Goal: Task Accomplishment & Management: Use online tool/utility

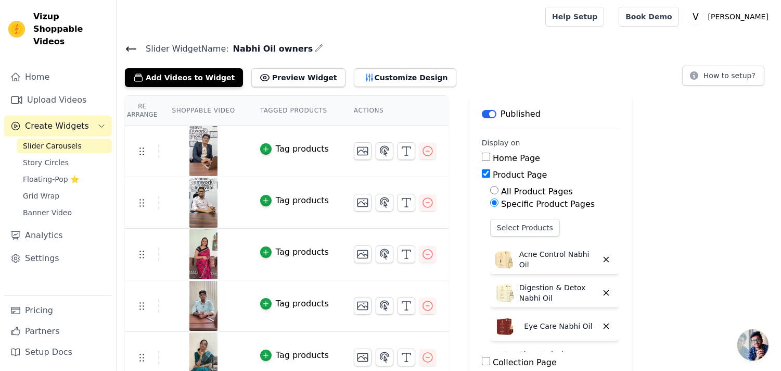
scroll to position [392, 0]
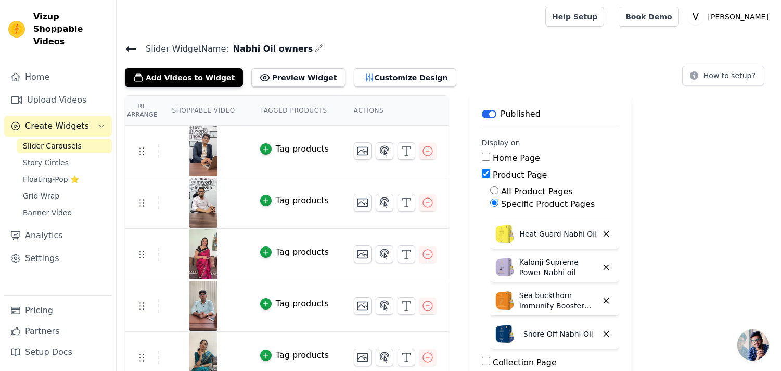
click at [68, 141] on span "Slider Carousels" at bounding box center [52, 146] width 59 height 10
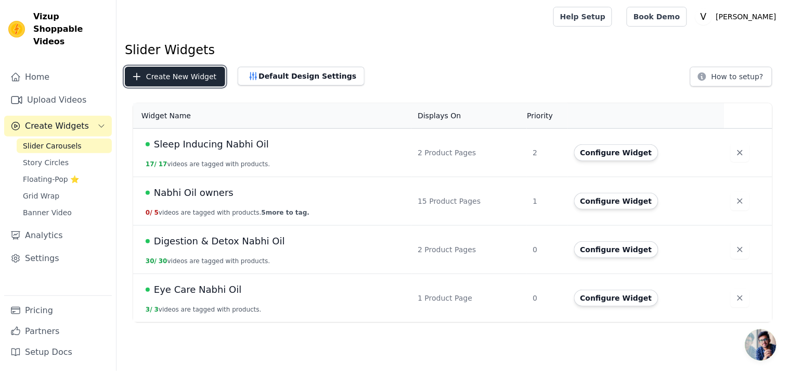
click at [173, 77] on button "Create New Widget" at bounding box center [175, 77] width 100 height 20
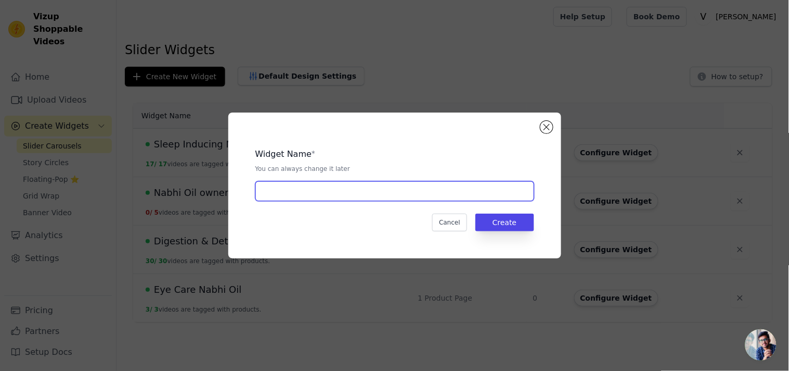
click at [330, 194] on input "text" at bounding box center [395, 191] width 279 height 20
paste input "Onion Herbal Hair Oil"
type input "Onion Herbal Hair Oil"
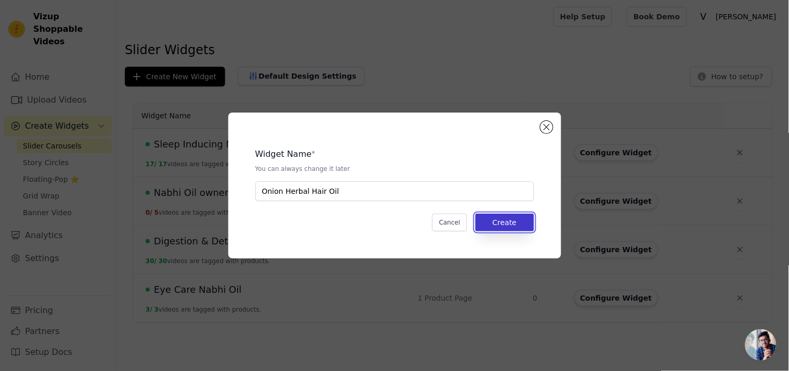
click at [494, 222] on button "Create" at bounding box center [505, 222] width 59 height 18
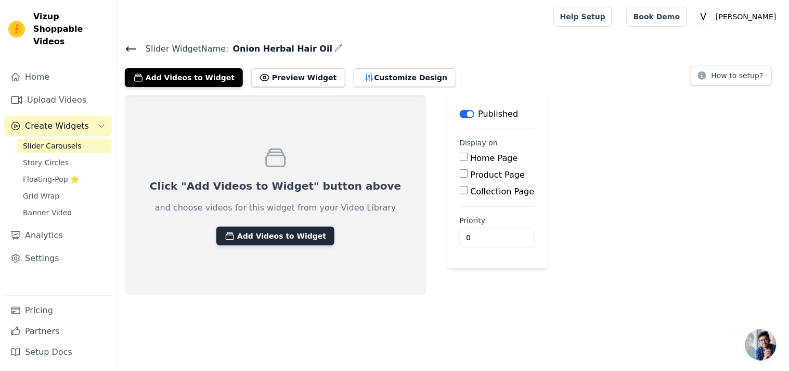
click at [268, 245] on button "Add Videos to Widget" at bounding box center [275, 235] width 118 height 19
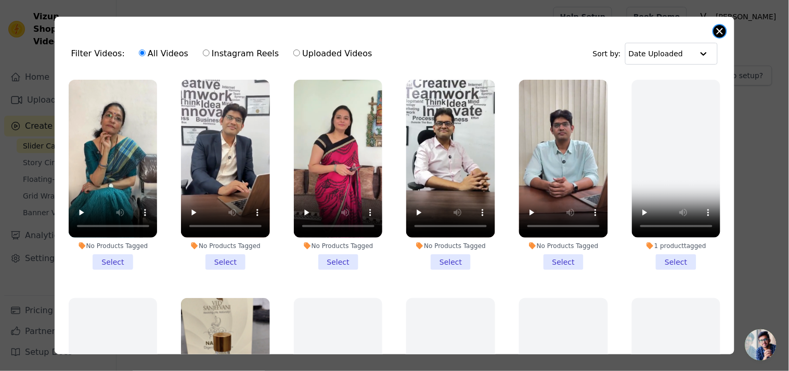
click at [724, 30] on button "Close modal" at bounding box center [720, 31] width 12 height 12
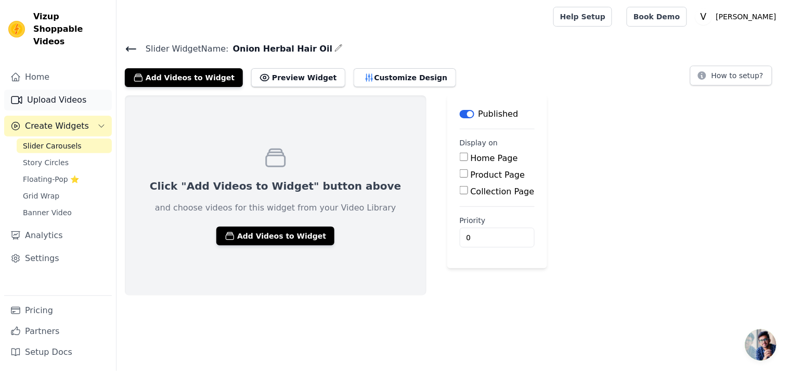
click at [39, 90] on link "Upload Videos" at bounding box center [58, 100] width 108 height 21
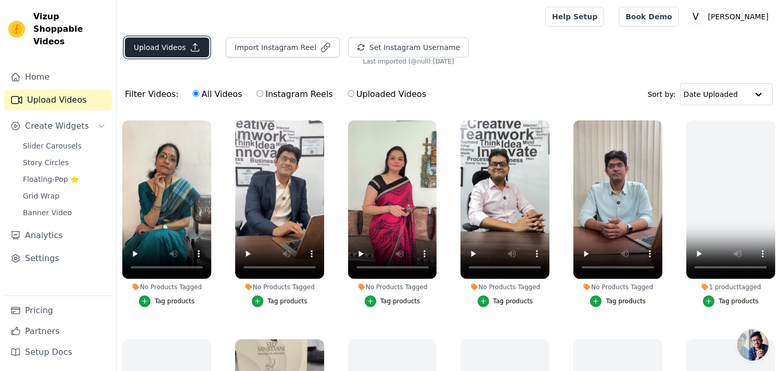
click at [167, 54] on button "Upload Videos" at bounding box center [167, 47] width 84 height 20
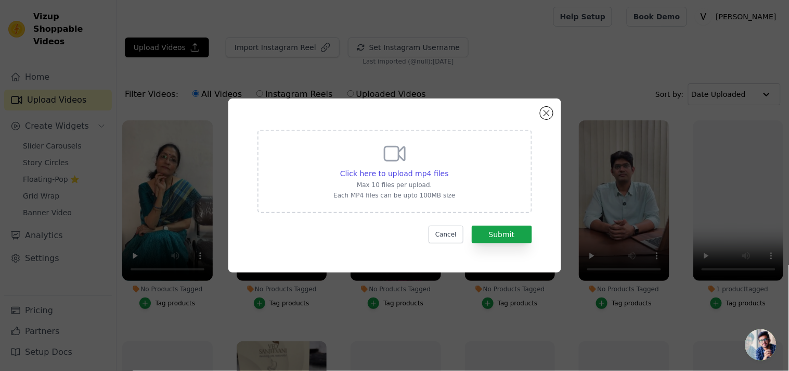
click at [283, 214] on form "Click here to upload mp4 files Max 10 files per upload. Each MP4 files can be u…" at bounding box center [395, 186] width 275 height 113
click at [278, 193] on div "Click here to upload mp4 files Max 10 files per upload. Each MP4 files can be u…" at bounding box center [395, 171] width 275 height 83
click at [449, 168] on input "Click here to upload mp4 files Max 10 files per upload. Each MP4 files can be u…" at bounding box center [449, 168] width 1 height 1
type input "C:\fakepath\onion videos (1).mp4"
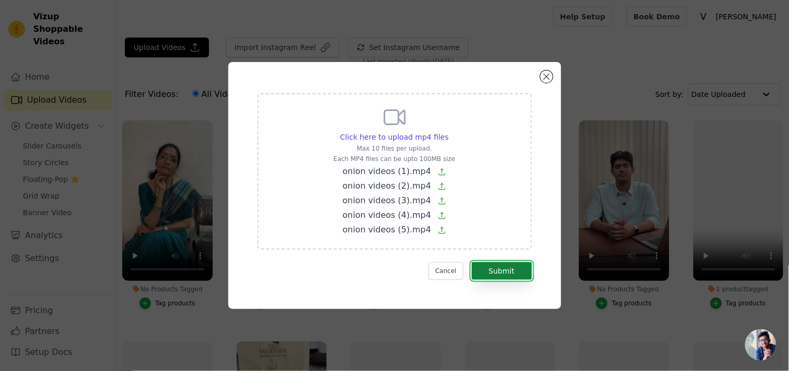
click at [505, 268] on button "Submit" at bounding box center [502, 271] width 60 height 18
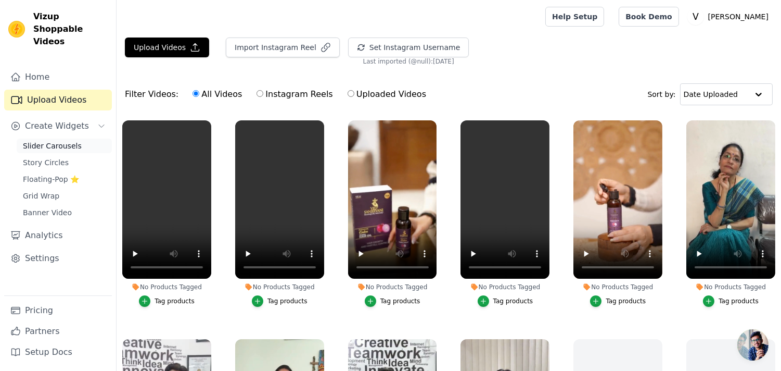
click at [56, 138] on link "Slider Carousels" at bounding box center [64, 145] width 95 height 15
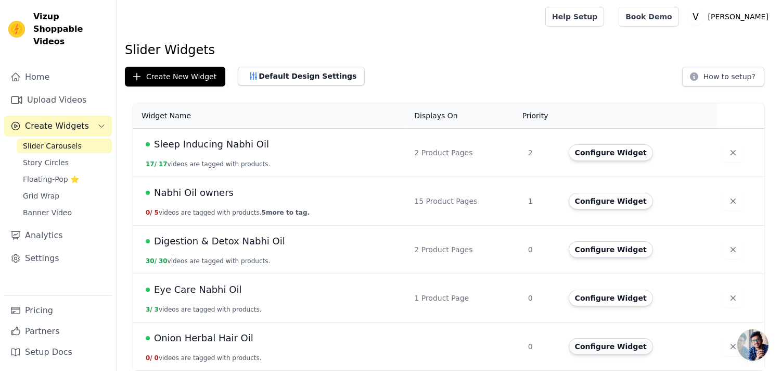
click at [622, 349] on button "Configure Widget" at bounding box center [611, 346] width 84 height 17
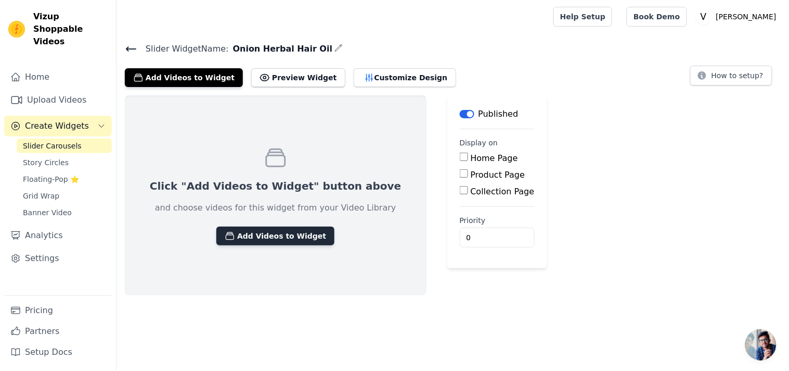
click at [235, 242] on button "Add Videos to Widget" at bounding box center [275, 235] width 118 height 19
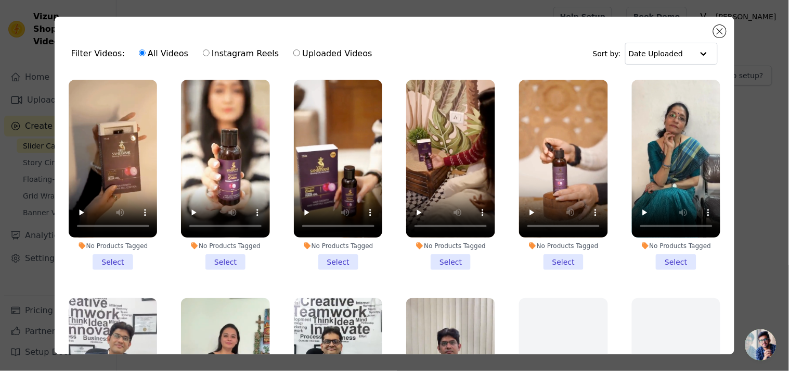
click at [103, 259] on li "No Products Tagged Select" at bounding box center [113, 175] width 89 height 190
click at [0, 0] on input "No Products Tagged Select" at bounding box center [0, 0] width 0 height 0
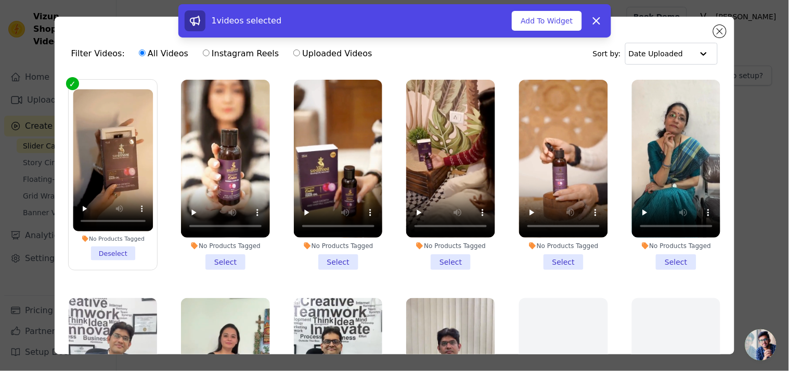
click at [215, 258] on li "No Products Tagged Select" at bounding box center [225, 175] width 89 height 190
click at [0, 0] on input "No Products Tagged Select" at bounding box center [0, 0] width 0 height 0
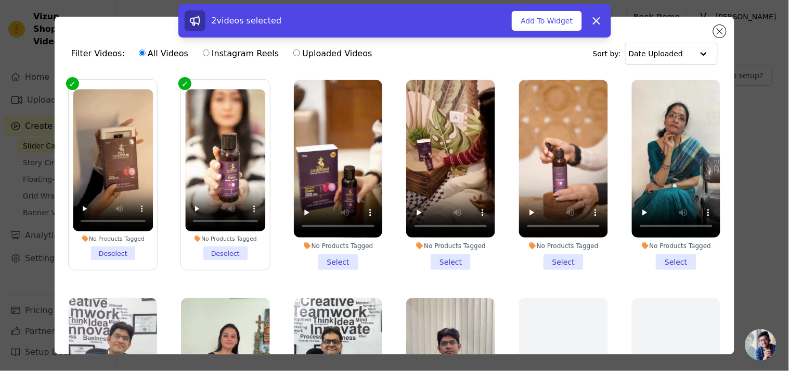
click at [335, 258] on li "No Products Tagged Select" at bounding box center [338, 175] width 89 height 190
click at [0, 0] on input "No Products Tagged Select" at bounding box center [0, 0] width 0 height 0
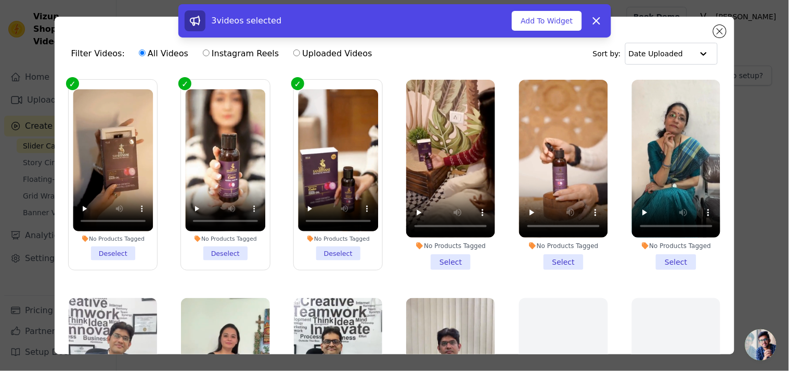
drag, startPoint x: 448, startPoint y: 261, endPoint x: 493, endPoint y: 257, distance: 45.0
click at [449, 261] on li "No Products Tagged Select" at bounding box center [450, 175] width 89 height 190
click at [537, 257] on li "No Products Tagged Select" at bounding box center [563, 175] width 89 height 190
click at [0, 0] on input "No Products Tagged Select" at bounding box center [0, 0] width 0 height 0
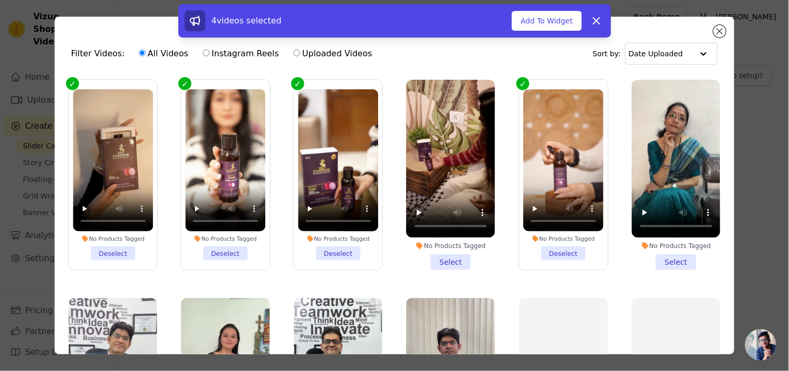
click at [451, 257] on li "No Products Tagged Select" at bounding box center [450, 175] width 89 height 190
click at [0, 0] on input "No Products Tagged Select" at bounding box center [0, 0] width 0 height 0
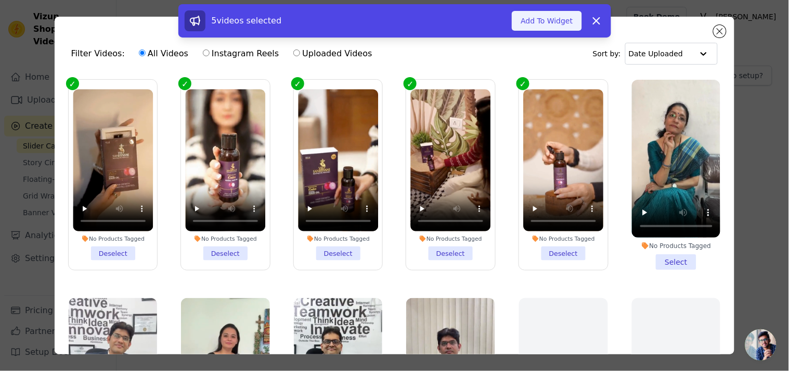
click at [552, 14] on button "Add To Widget" at bounding box center [547, 21] width 70 height 20
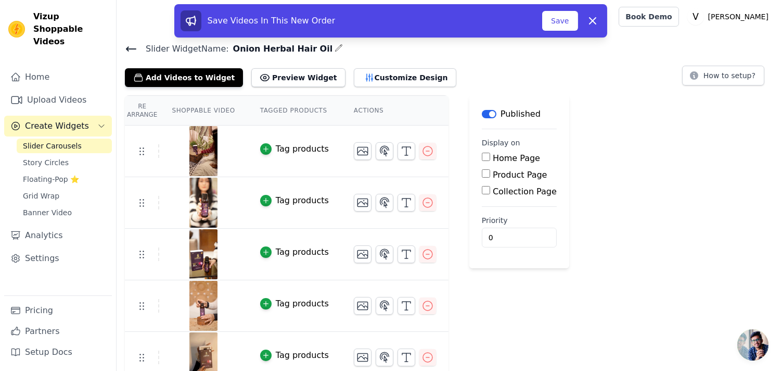
click at [482, 174] on input "Product Page" at bounding box center [486, 173] width 8 height 8
checkbox input "true"
click at [490, 201] on input "Specific Product Pages" at bounding box center [494, 202] width 8 height 8
radio input "true"
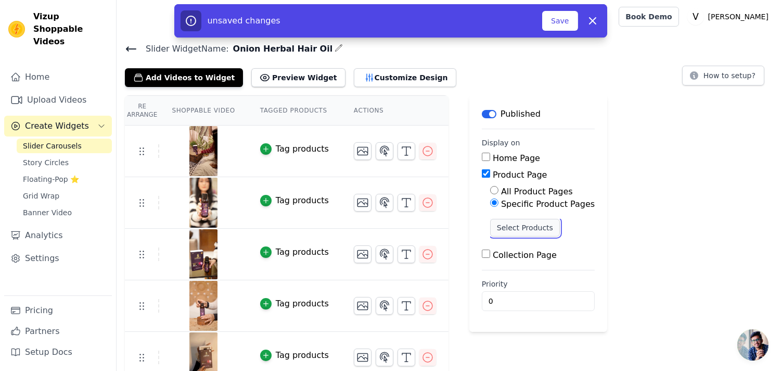
click at [506, 229] on button "Select Products" at bounding box center [525, 228] width 70 height 18
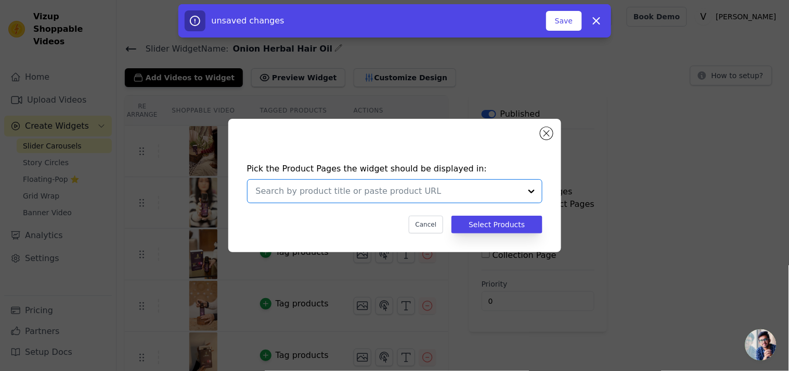
click at [444, 196] on input "text" at bounding box center [388, 191] width 265 height 12
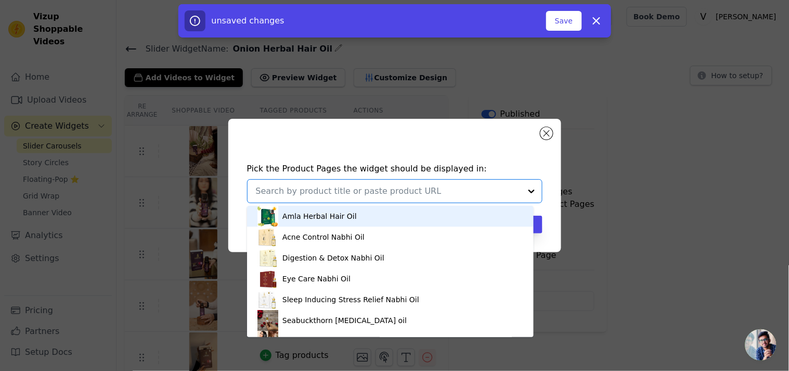
paste input "Onion Herbal Hair Oil"
type input "Onion Herbal Hair Oil"
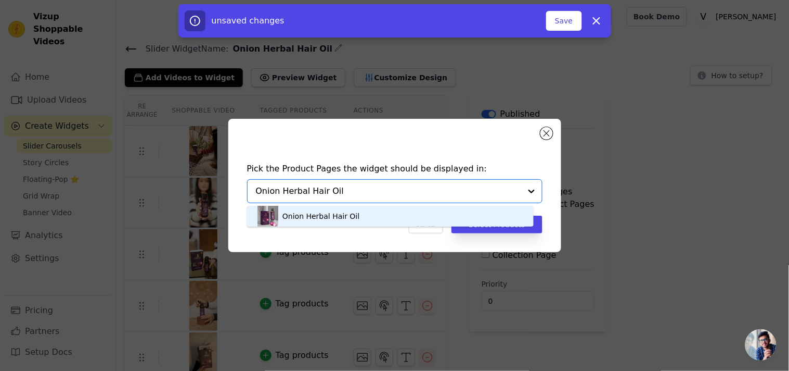
click at [405, 212] on div "Onion Herbal Hair Oil" at bounding box center [391, 216] width 266 height 21
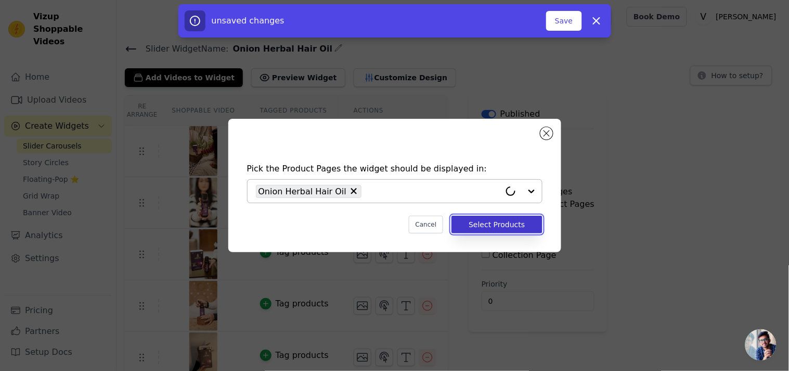
click at [489, 219] on button "Select Products" at bounding box center [497, 224] width 91 height 18
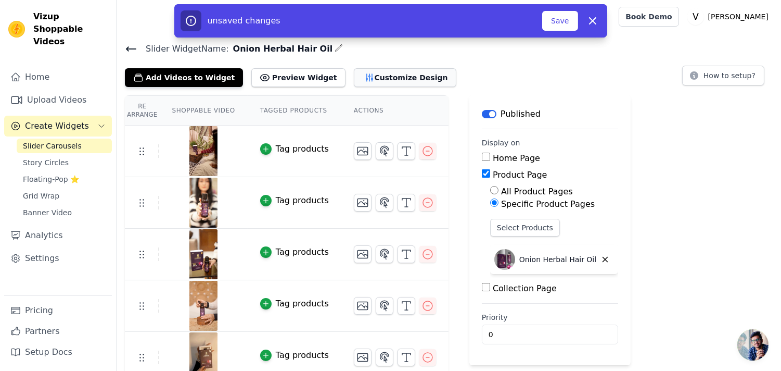
click at [363, 77] on button "Customize Design" at bounding box center [405, 77] width 103 height 19
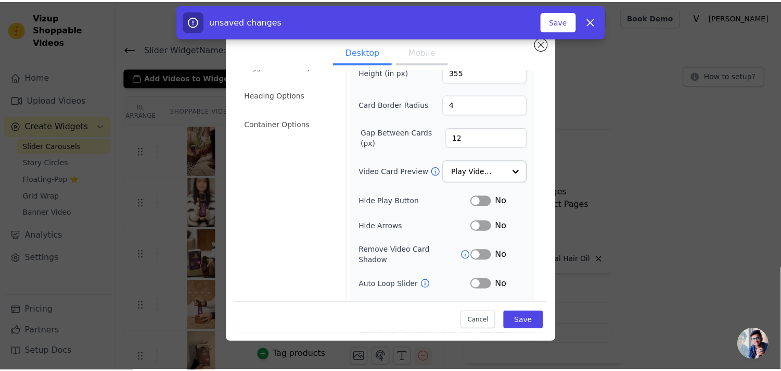
scroll to position [90, 0]
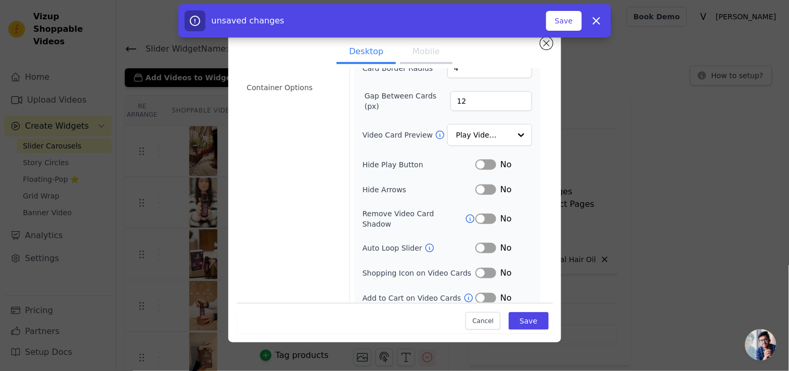
click at [479, 269] on div "No" at bounding box center [504, 272] width 57 height 12
click at [481, 268] on button "Label" at bounding box center [486, 273] width 21 height 10
click at [481, 292] on button "Label" at bounding box center [486, 297] width 21 height 10
click at [519, 322] on button "Save" at bounding box center [529, 321] width 40 height 18
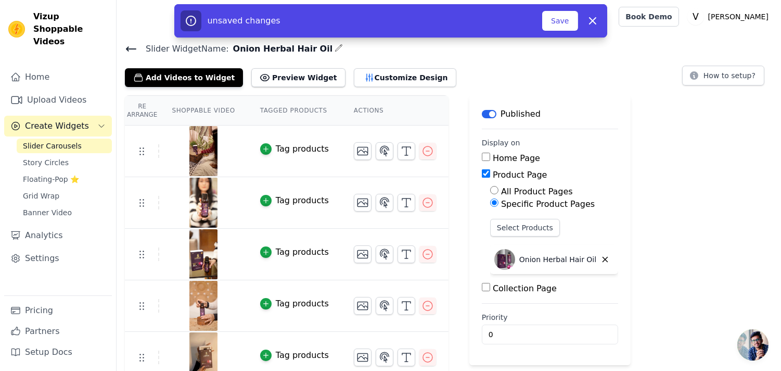
scroll to position [12, 0]
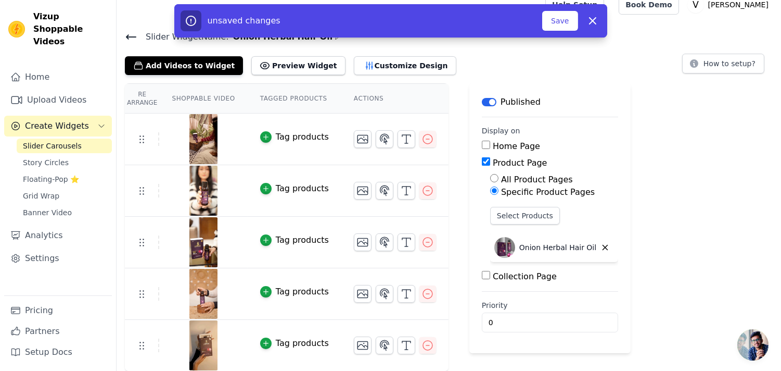
click at [276, 141] on div "Tag products" at bounding box center [302, 137] width 53 height 12
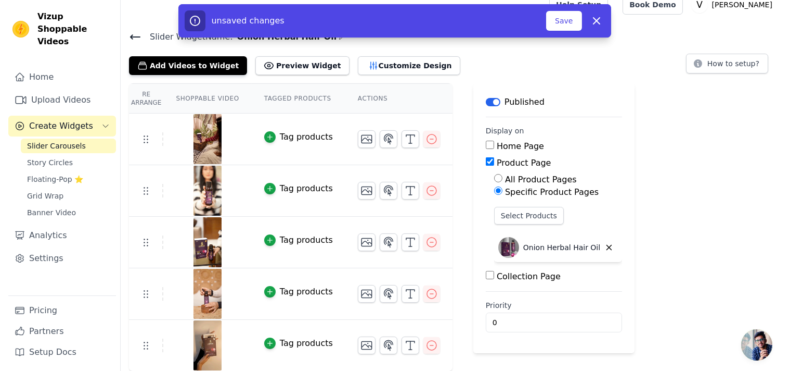
scroll to position [0, 0]
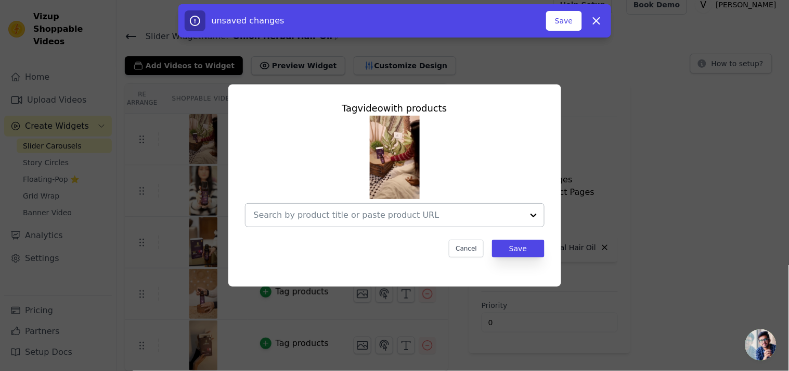
click at [366, 217] on input "text" at bounding box center [389, 215] width 270 height 12
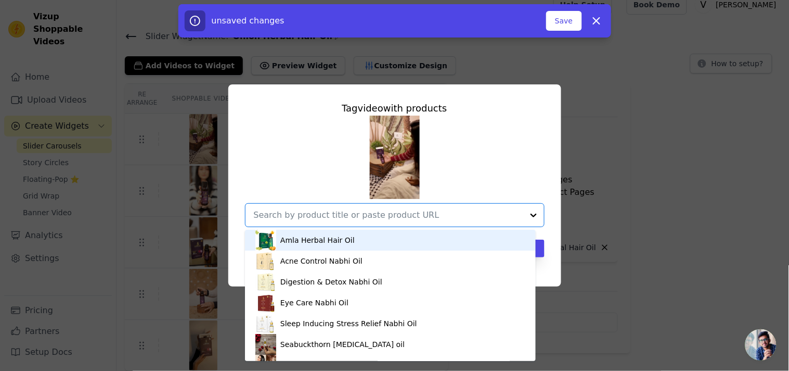
paste input "Onion Herbal Hair Oil"
type input "Onion Herbal Hair Oil"
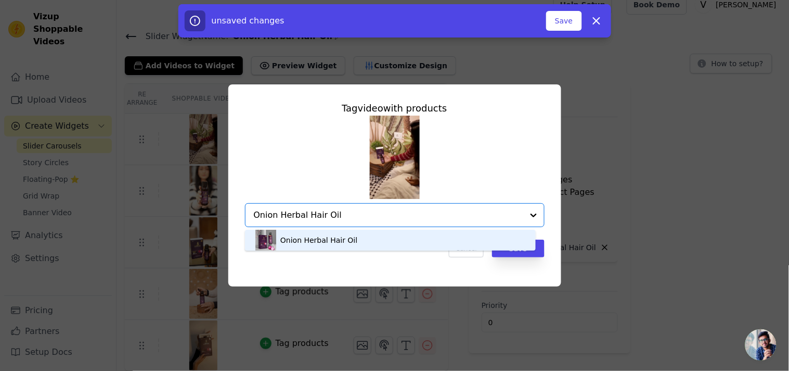
click at [376, 245] on div "Onion Herbal Hair Oil" at bounding box center [391, 240] width 270 height 21
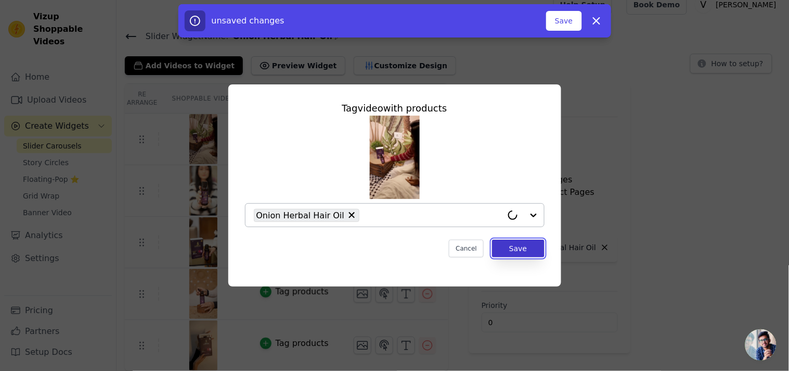
click at [511, 251] on button "Save" at bounding box center [518, 248] width 52 height 18
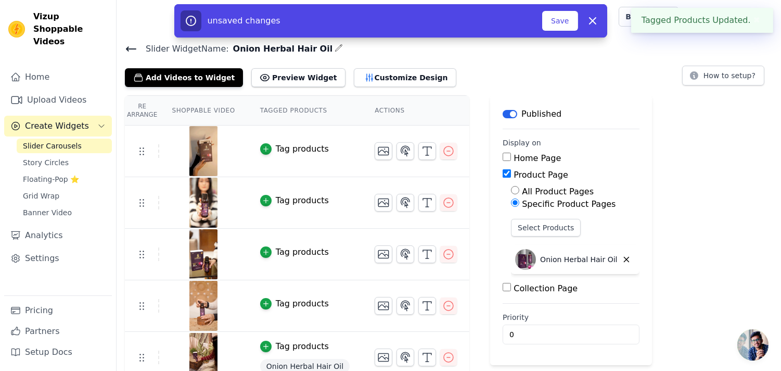
click at [276, 204] on div "Tag products" at bounding box center [302, 200] width 53 height 12
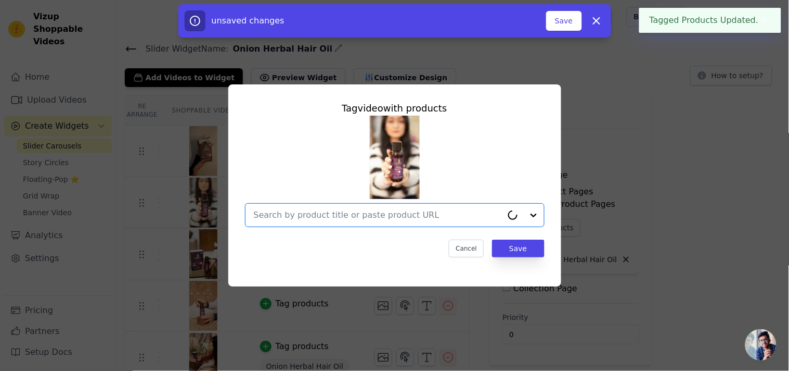
click at [348, 220] on input "text" at bounding box center [378, 215] width 249 height 12
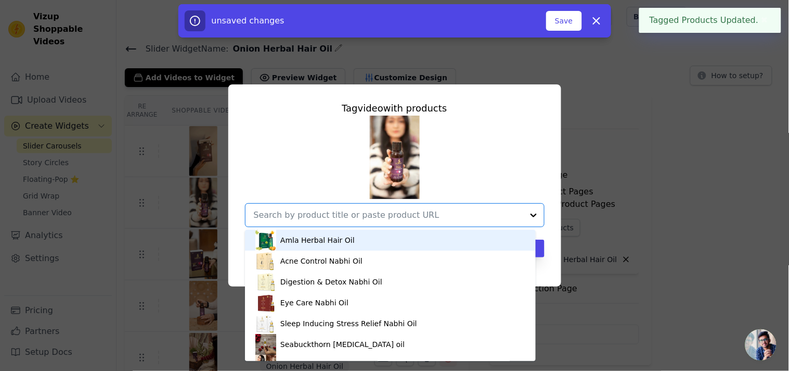
paste input "Onion Herbal Hair Oil"
type input "Onion Herbal Hair Oil"
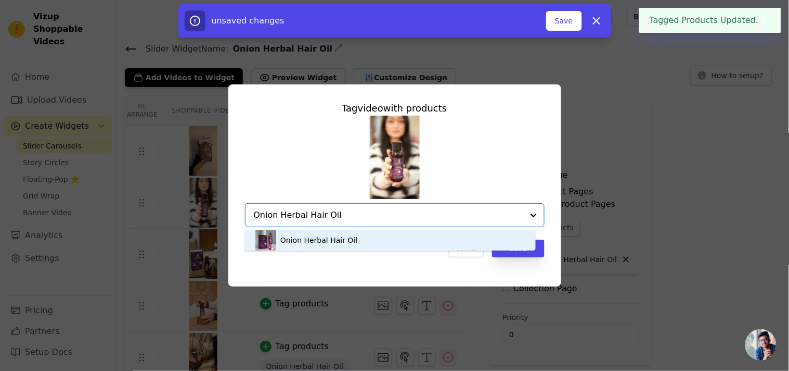
click at [373, 245] on div "Onion Herbal Hair Oil" at bounding box center [391, 240] width 270 height 21
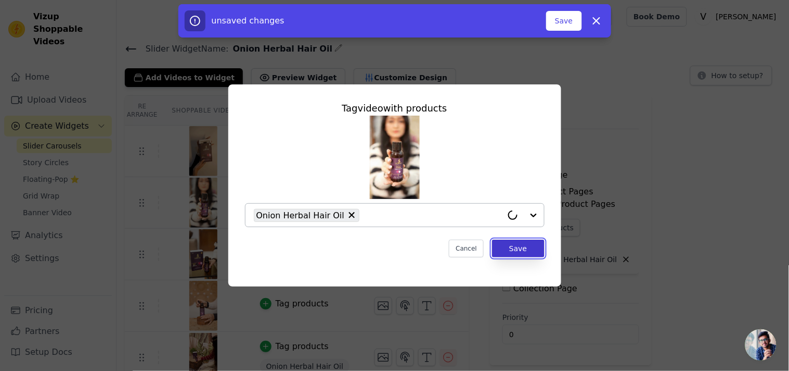
click at [533, 247] on button "Save" at bounding box center [518, 248] width 52 height 18
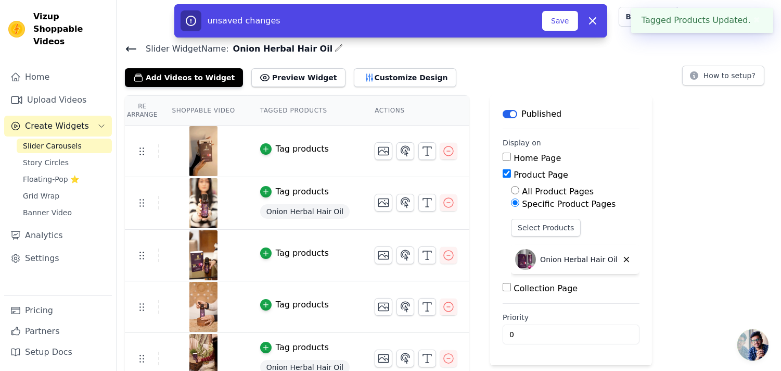
click at [290, 149] on div "Tag products" at bounding box center [302, 149] width 53 height 12
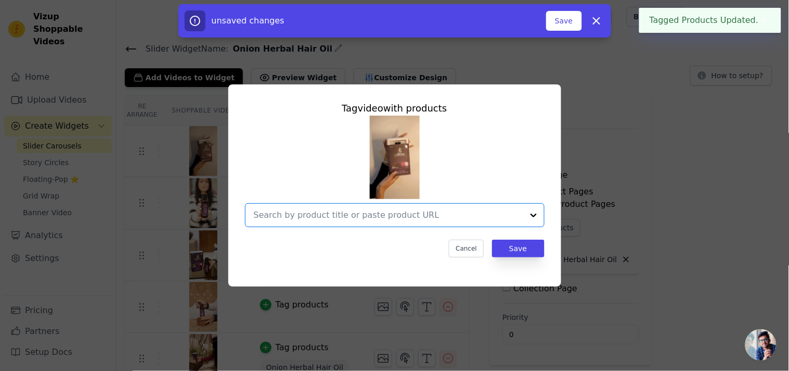
click at [399, 215] on input "text" at bounding box center [389, 215] width 270 height 12
paste input "Onion Herbal Hair Oil"
type input "Onion Herbal Hair Oil"
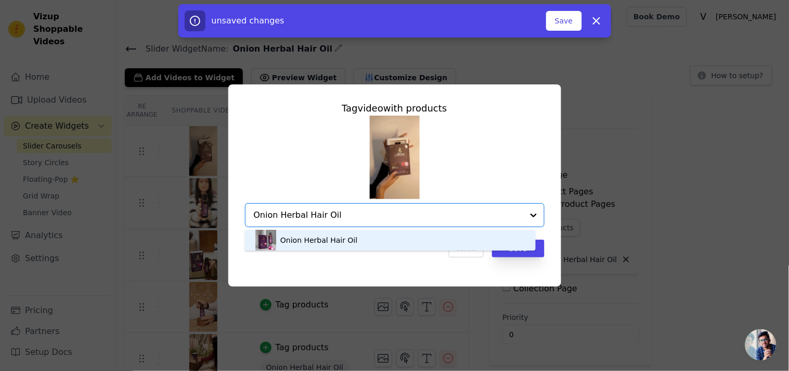
click at [413, 244] on div "Onion Herbal Hair Oil" at bounding box center [391, 240] width 270 height 21
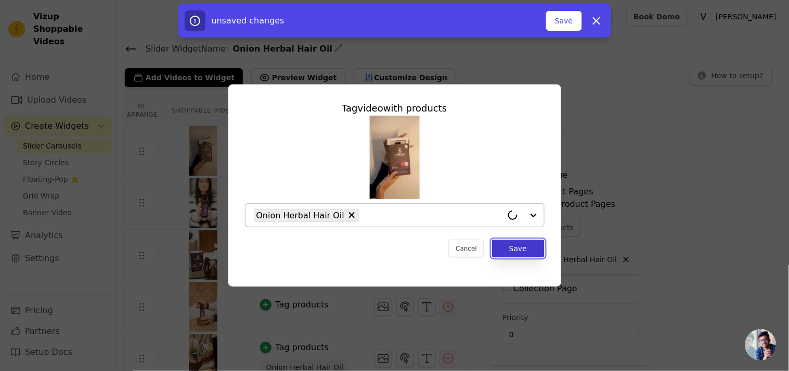
click at [519, 247] on button "Save" at bounding box center [518, 248] width 52 height 18
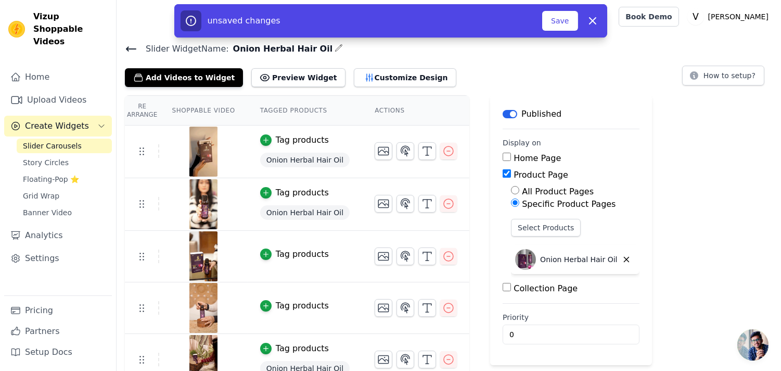
click at [301, 250] on div "Tag products" at bounding box center [302, 254] width 53 height 12
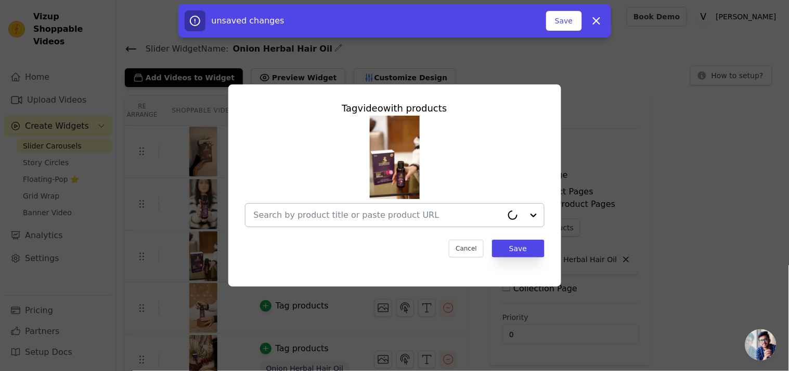
click at [363, 210] on input "text" at bounding box center [378, 215] width 249 height 12
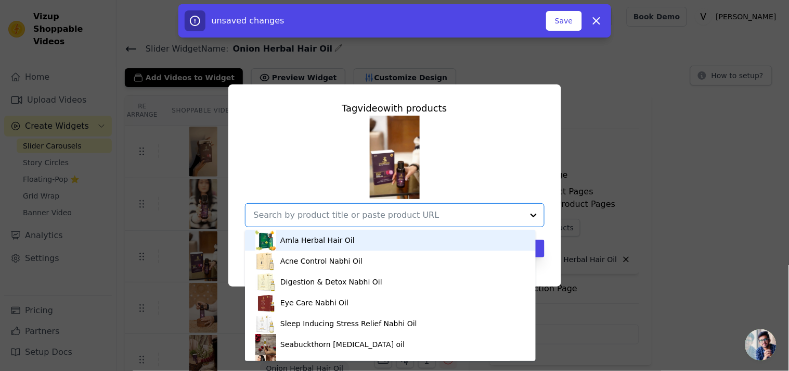
paste input "Onion Herbal Hair Oil"
type input "Onion Herbal Hair Oil"
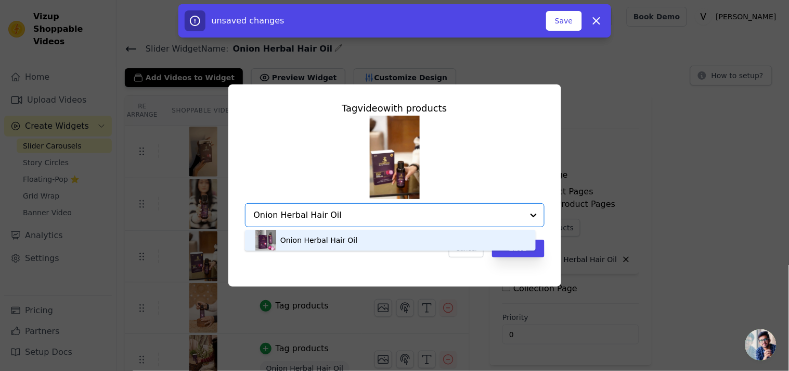
click at [366, 241] on div "Onion Herbal Hair Oil" at bounding box center [391, 240] width 270 height 21
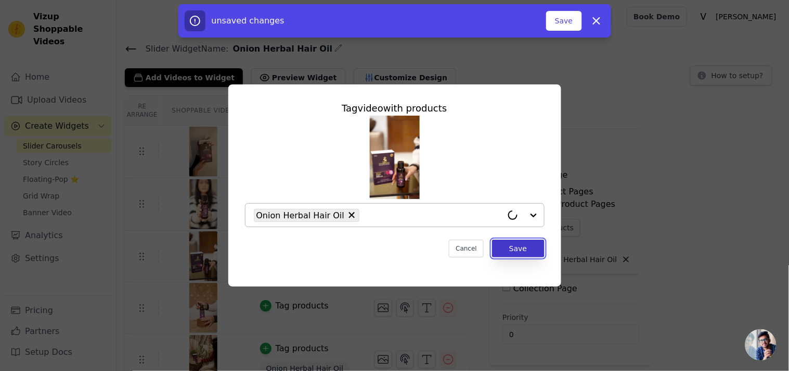
click at [507, 251] on button "Save" at bounding box center [518, 248] width 52 height 18
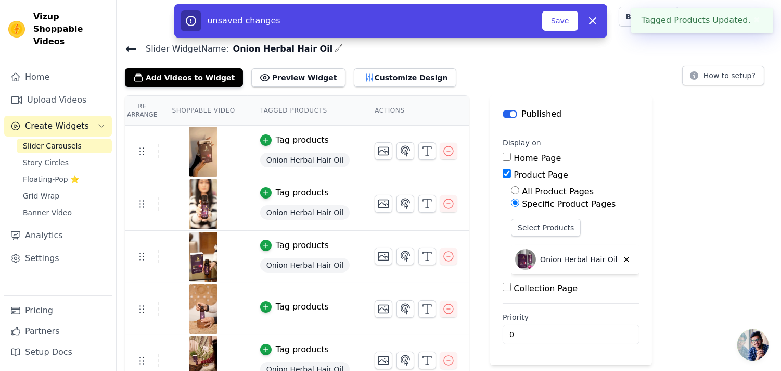
click at [298, 309] on div "Tag products" at bounding box center [302, 306] width 53 height 12
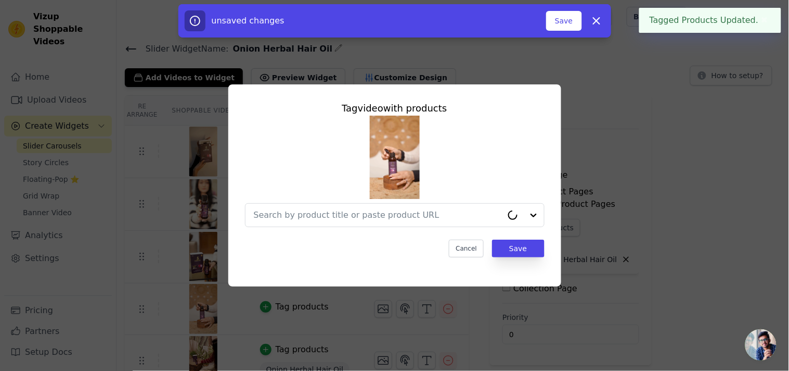
click at [361, 227] on div "Tag video with products Cancel Save" at bounding box center [395, 179] width 316 height 173
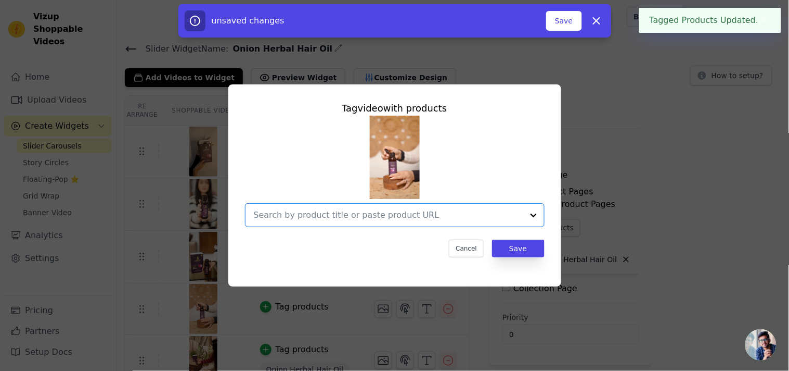
click at [360, 219] on input "text" at bounding box center [389, 215] width 270 height 12
paste input "Onion Herbal Hair Oil"
type input "Onion Herbal Hair Oil"
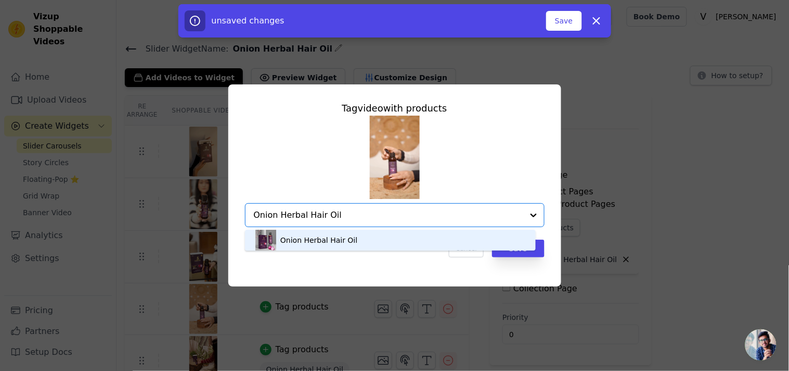
click at [474, 245] on div "Onion Herbal Hair Oil" at bounding box center [391, 240] width 270 height 21
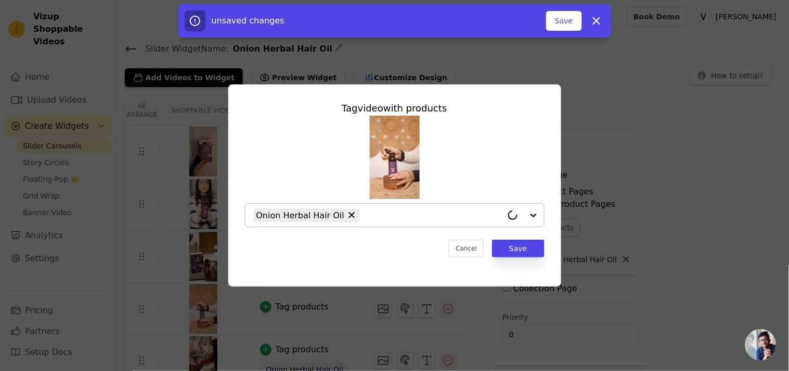
click at [503, 257] on div "Tag video with products Onion Herbal Hair Oil Cancel Save" at bounding box center [395, 179] width 316 height 173
click at [500, 250] on button "Save" at bounding box center [518, 248] width 52 height 18
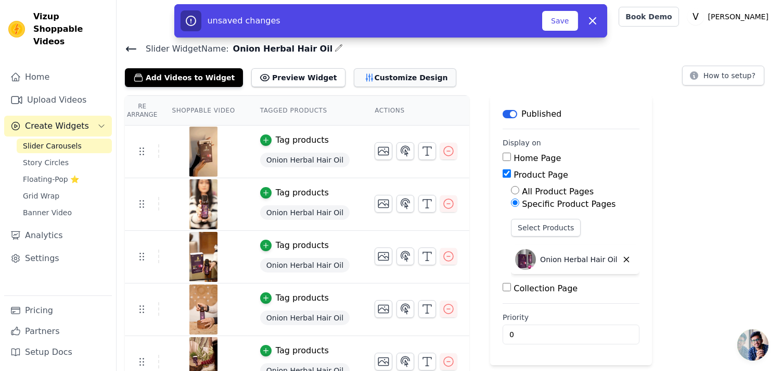
click at [386, 80] on button "Customize Design" at bounding box center [405, 77] width 103 height 19
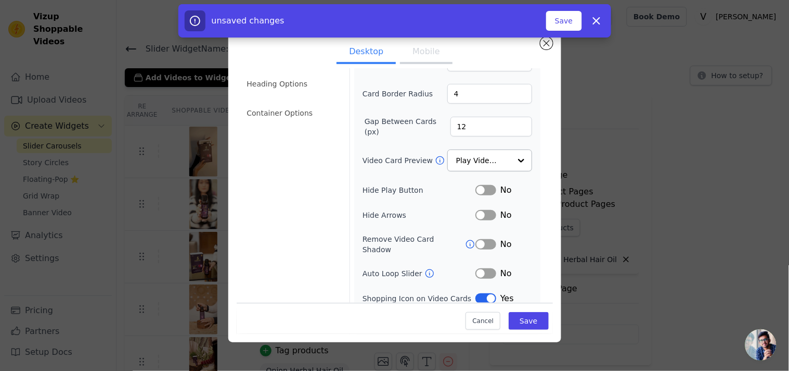
scroll to position [90, 0]
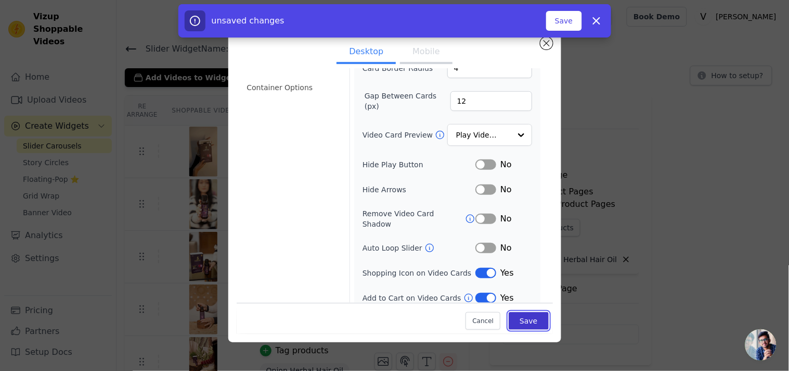
click at [526, 314] on button "Save" at bounding box center [529, 321] width 40 height 18
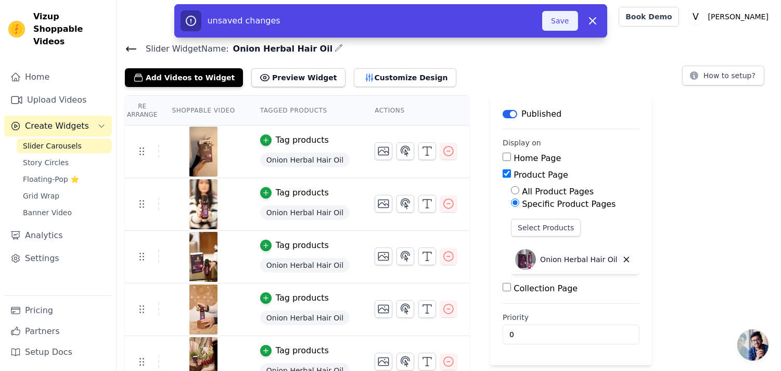
click at [561, 16] on button "Save" at bounding box center [559, 21] width 35 height 20
click at [554, 25] on button "Save" at bounding box center [559, 21] width 35 height 20
click at [560, 22] on button "Save" at bounding box center [559, 21] width 35 height 20
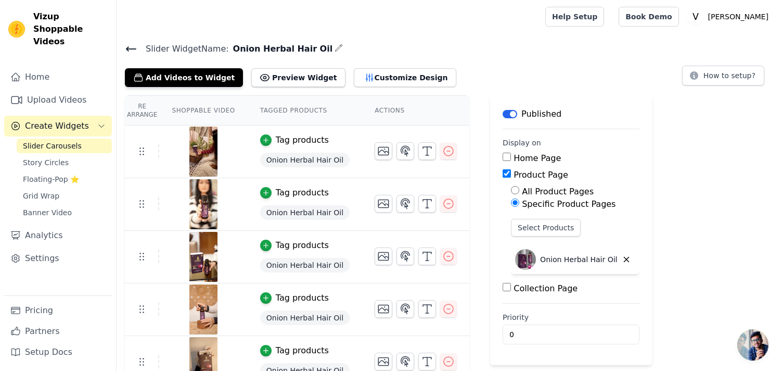
click at [335, 49] on icon "button" at bounding box center [339, 48] width 8 height 8
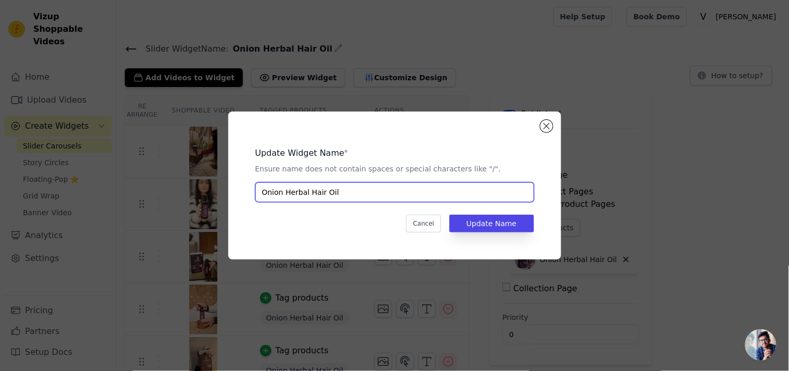
click at [326, 191] on input "Onion Herbal Hair Oil" at bounding box center [395, 192] width 279 height 20
